Goal: Task Accomplishment & Management: Manage account settings

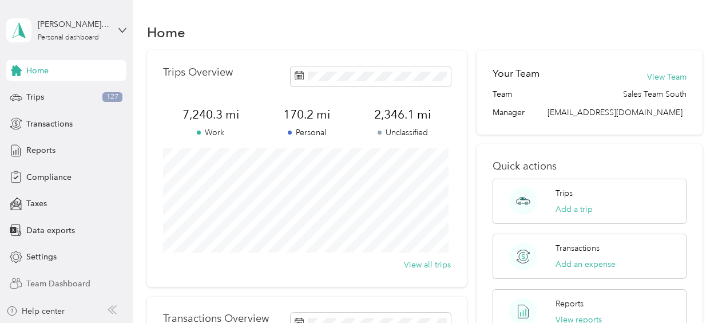
click at [96, 283] on div "Team Dashboard" at bounding box center [66, 283] width 120 height 21
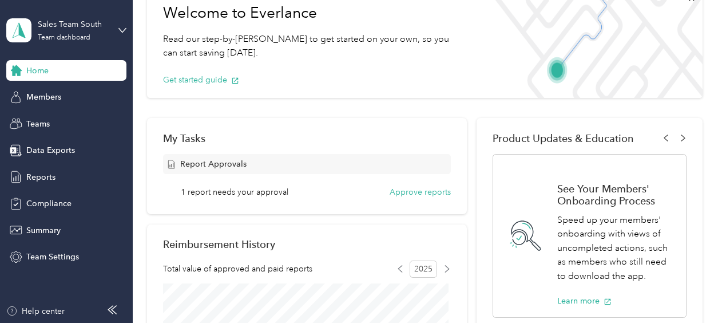
scroll to position [72, 0]
click at [411, 187] on button "Approve reports" at bounding box center [420, 191] width 61 height 12
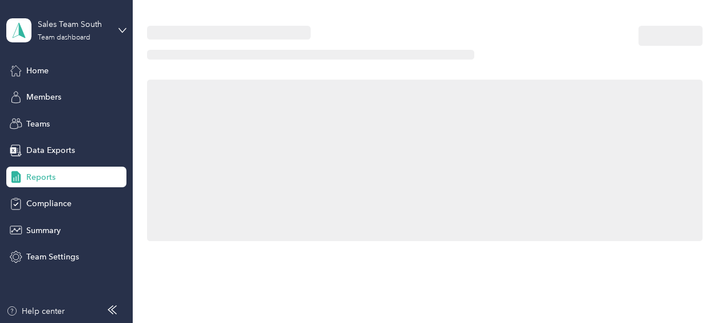
scroll to position [72, 0]
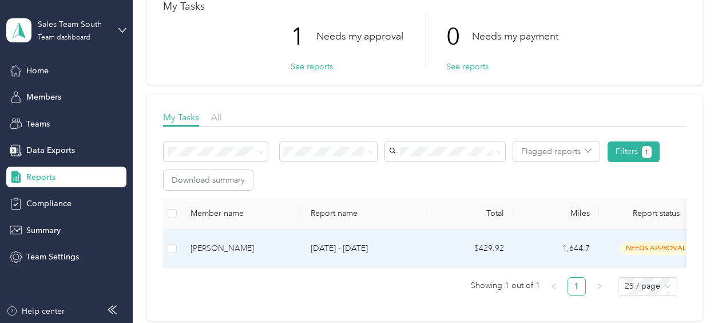
click at [259, 244] on div "[PERSON_NAME]" at bounding box center [242, 248] width 102 height 13
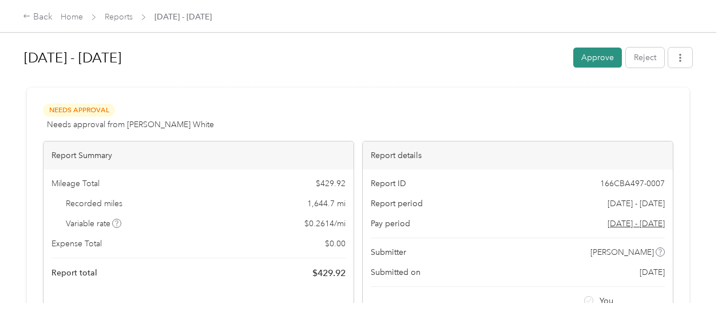
click at [599, 58] on button "Approve" at bounding box center [598, 58] width 49 height 20
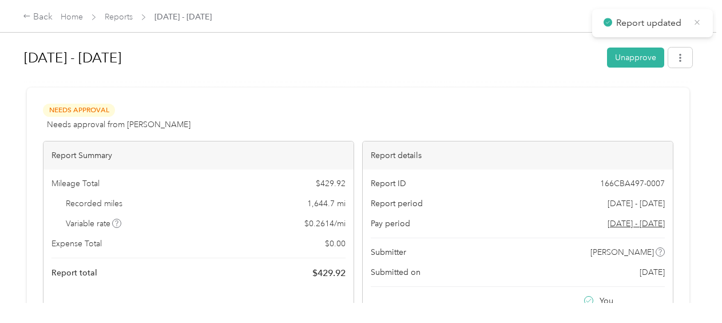
click at [698, 19] on icon at bounding box center [697, 22] width 9 height 10
